Goal: Task Accomplishment & Management: Use online tool/utility

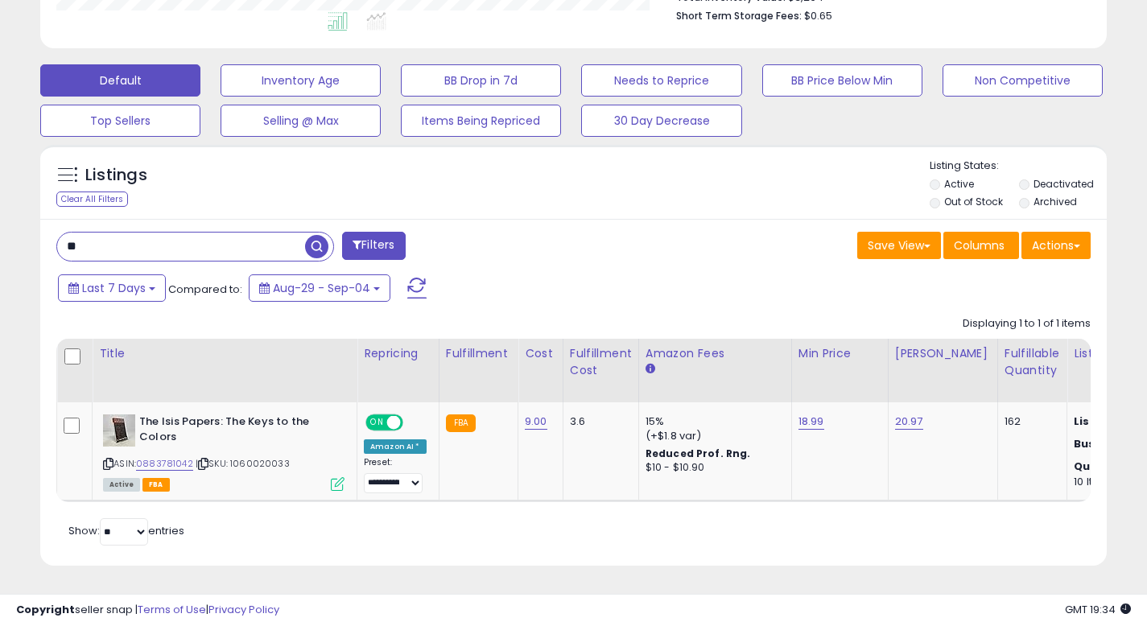
scroll to position [330, 617]
drag, startPoint x: 71, startPoint y: 229, endPoint x: 6, endPoint y: 223, distance: 65.4
click at [0, 223] on div "**********" at bounding box center [573, 118] width 1147 height 1016
click at [311, 235] on span "button" at bounding box center [316, 246] width 23 height 23
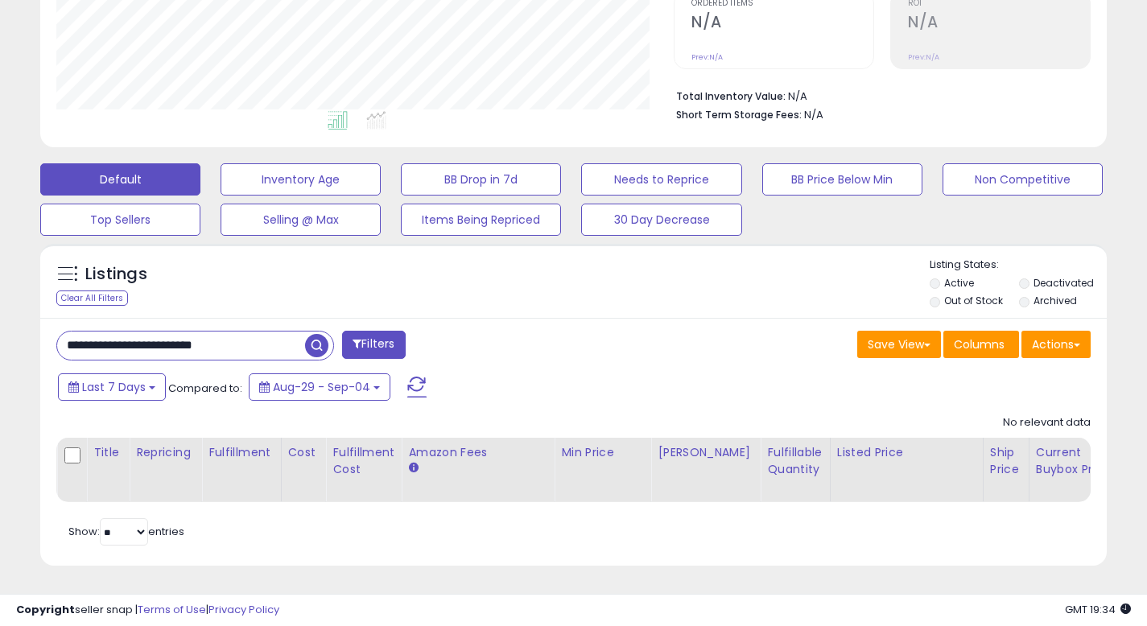
drag, startPoint x: 128, startPoint y: 332, endPoint x: 321, endPoint y: 331, distance: 193.1
click at [342, 336] on div "**********" at bounding box center [308, 347] width 529 height 32
type input "********"
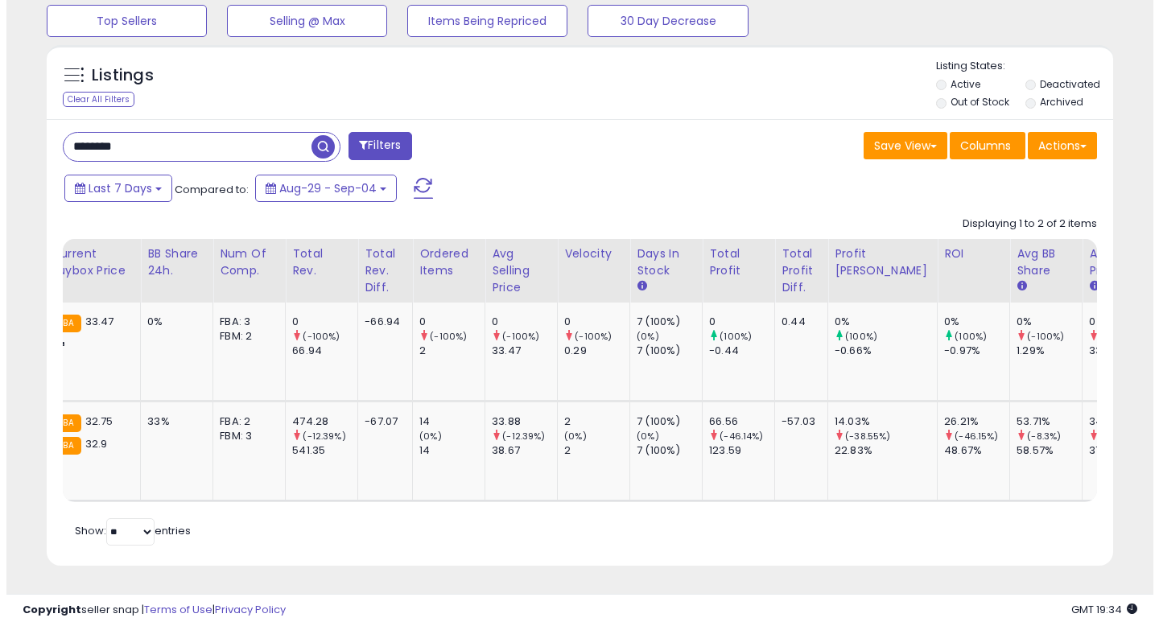
scroll to position [0, 0]
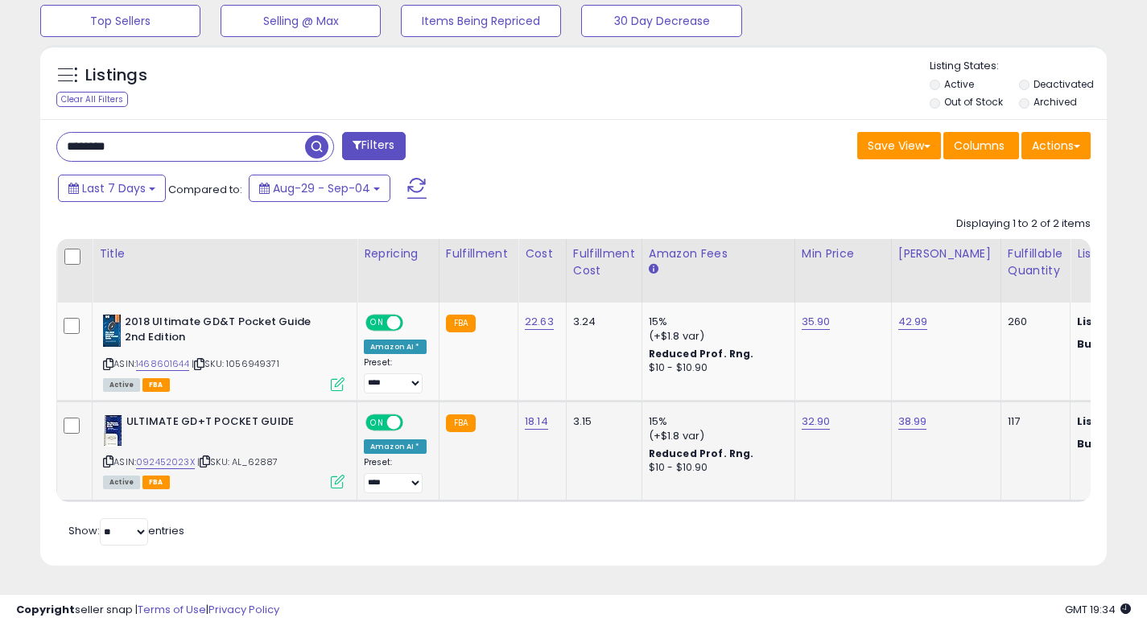
click at [339, 475] on icon at bounding box center [338, 482] width 14 height 14
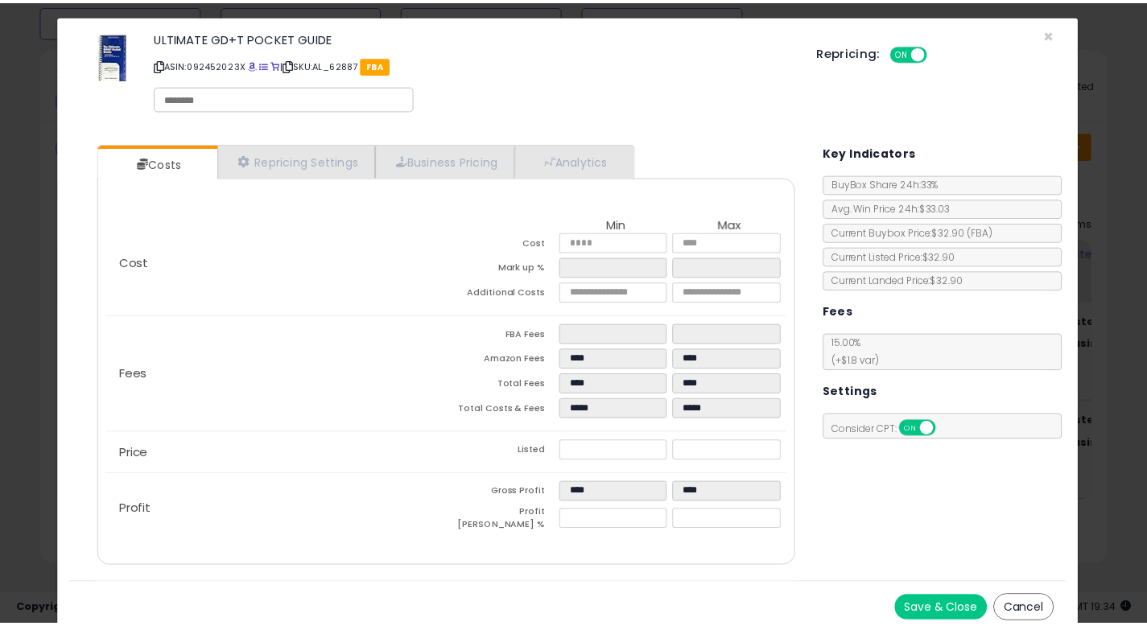
scroll to position [19, 0]
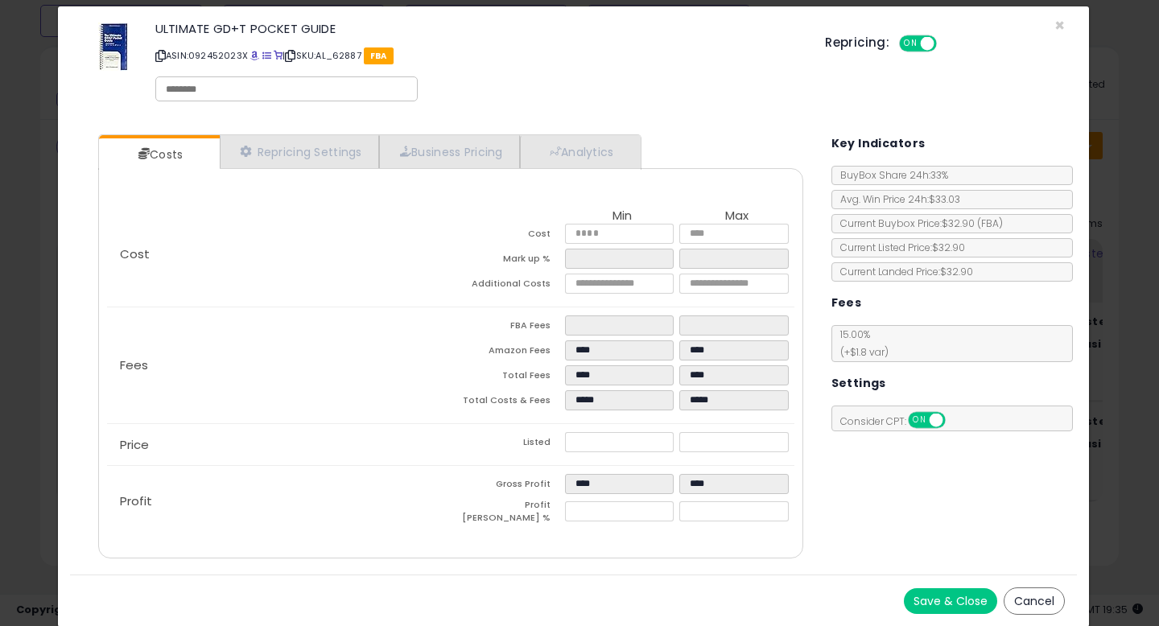
click at [1024, 597] on button "Cancel" at bounding box center [1033, 600] width 61 height 27
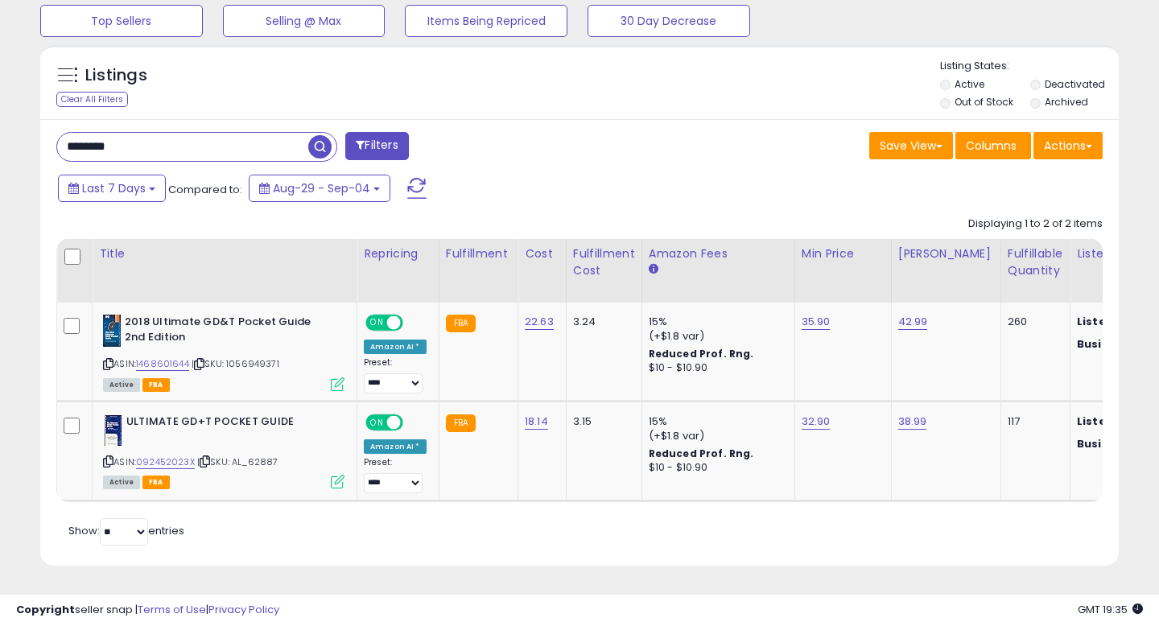
scroll to position [804353, 804066]
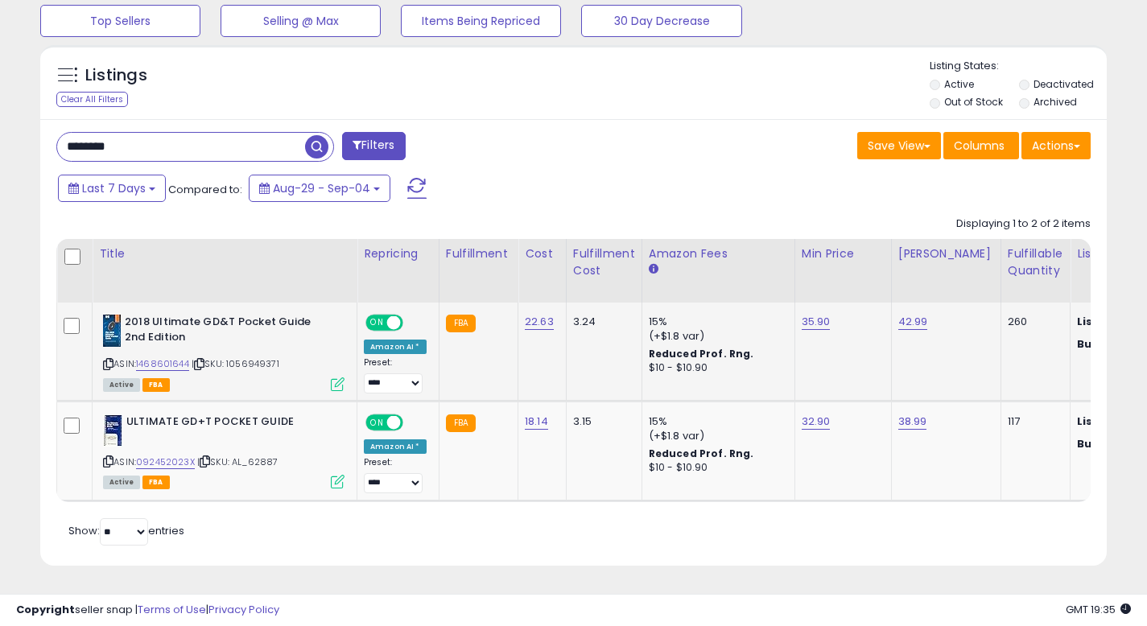
click at [342, 377] on icon at bounding box center [338, 384] width 14 height 14
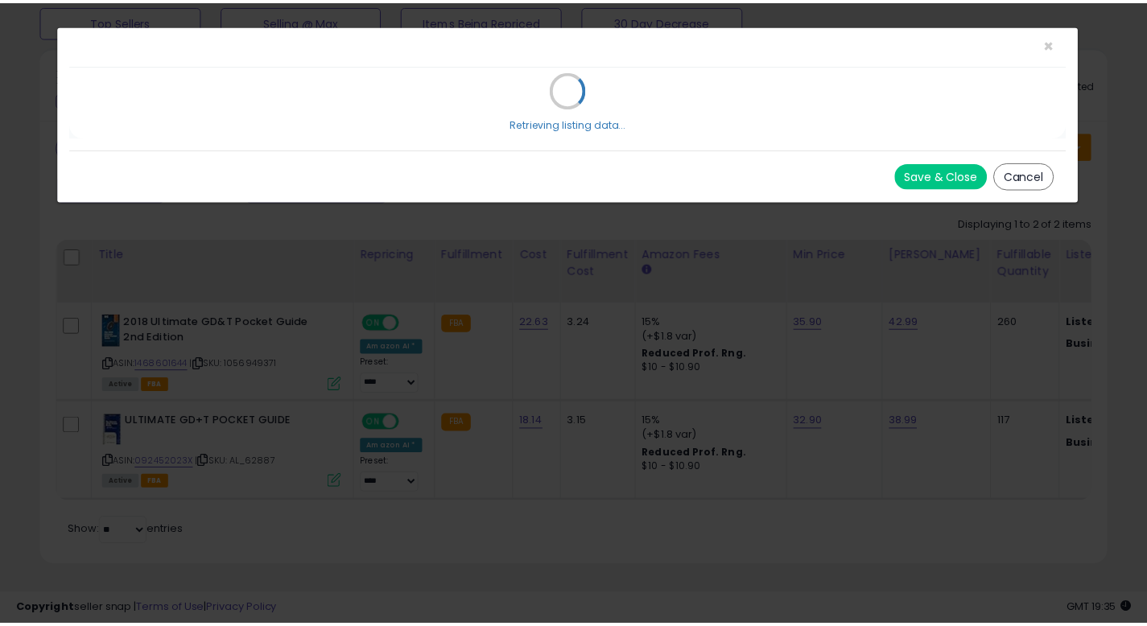
scroll to position [0, 0]
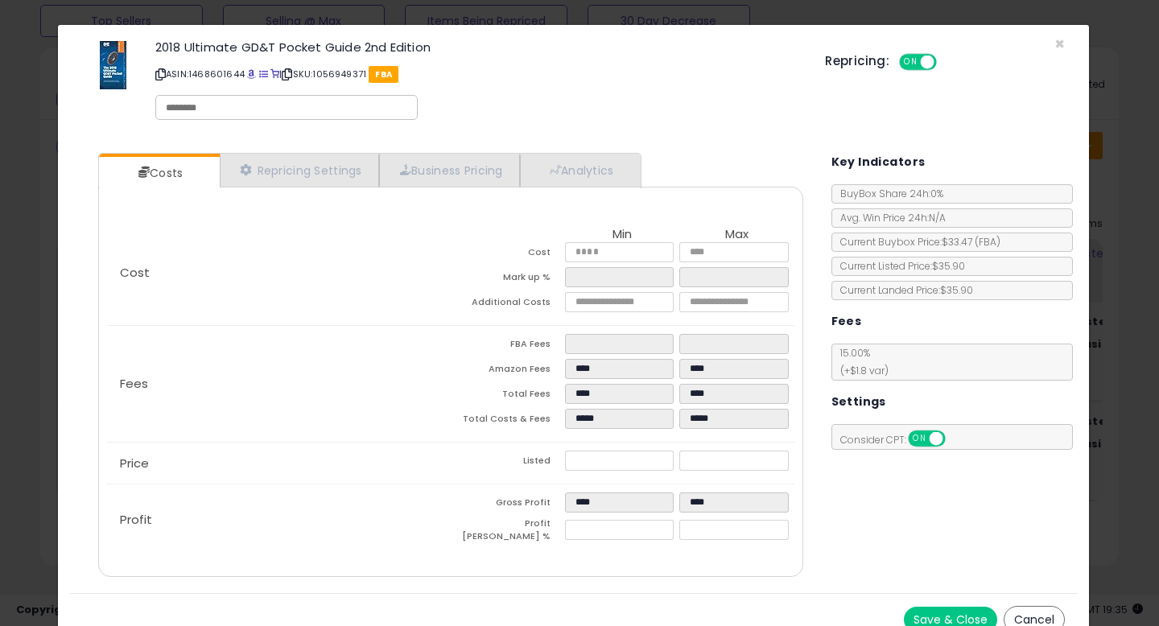
click at [1017, 611] on button "Cancel" at bounding box center [1033, 619] width 61 height 27
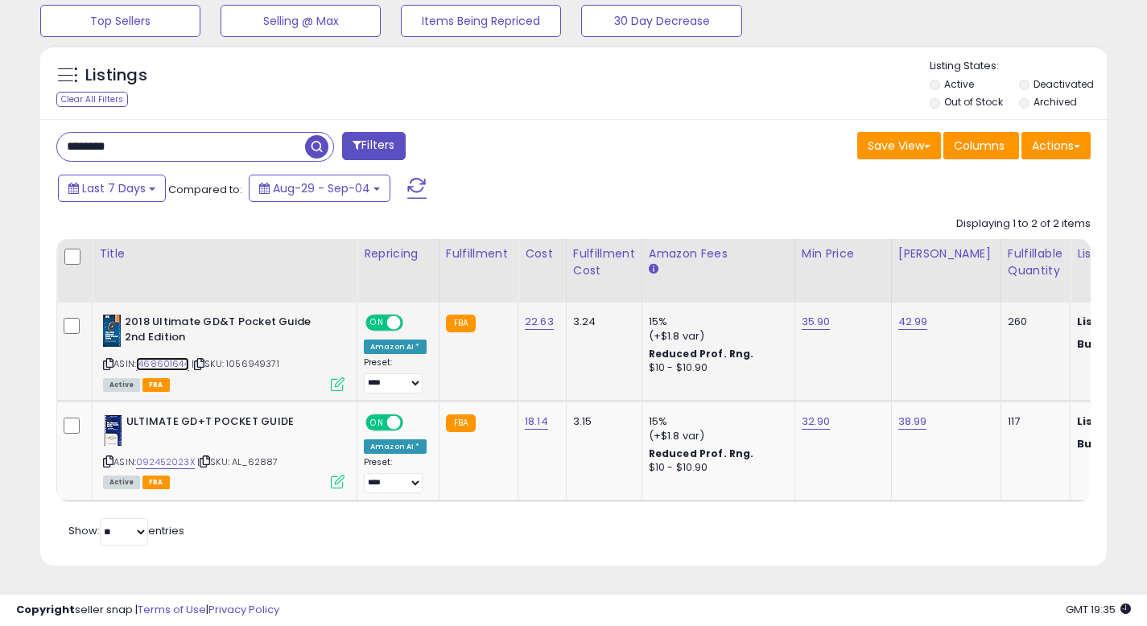
click at [182, 357] on link "1468601644" at bounding box center [162, 364] width 53 height 14
click at [206, 457] on icon at bounding box center [205, 461] width 10 height 9
click at [204, 360] on icon at bounding box center [199, 364] width 10 height 9
